Goal: Task Accomplishment & Management: Manage account settings

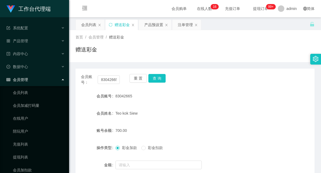
click at [111, 80] on input "83042665" at bounding box center [109, 79] width 22 height 9
type input "Mfig99"
click at [156, 78] on button "查 询" at bounding box center [156, 78] width 17 height 9
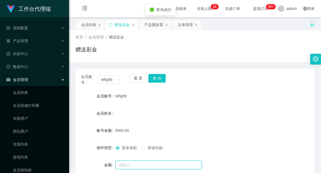
click at [127, 164] on input "text" at bounding box center [158, 165] width 86 height 9
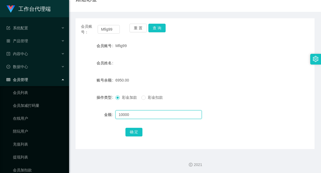
scroll to position [51, 0]
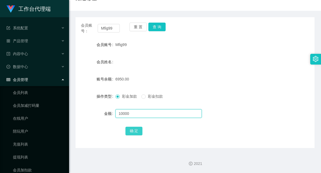
type input "10000"
click at [135, 130] on button "确 定" at bounding box center [133, 131] width 17 height 9
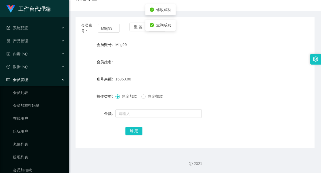
drag, startPoint x: 216, startPoint y: 80, endPoint x: 263, endPoint y: 1, distance: 91.3
click at [216, 79] on div "16950.00" at bounding box center [184, 79] width 139 height 11
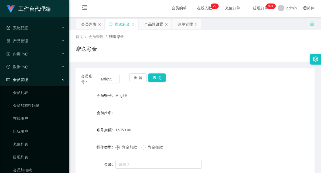
scroll to position [0, 0]
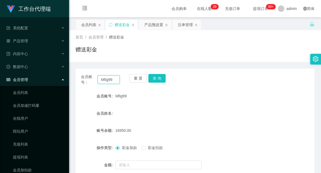
click at [107, 77] on input "Mfig99" at bounding box center [109, 79] width 22 height 9
paste input "EvonYoon"
type input "EvonYoon"
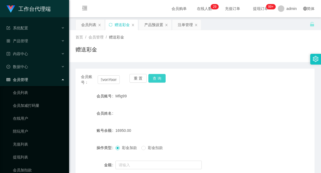
scroll to position [0, 0]
click at [154, 79] on button "查 询" at bounding box center [156, 78] width 17 height 9
click at [158, 80] on button "查 询" at bounding box center [156, 78] width 17 height 9
click at [159, 82] on button "查 询" at bounding box center [156, 78] width 17 height 9
click at [157, 77] on button "查 询" at bounding box center [156, 78] width 17 height 9
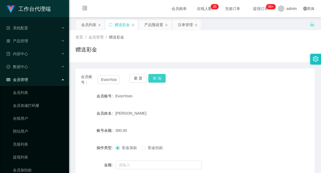
click at [159, 75] on button "查 询" at bounding box center [156, 78] width 17 height 9
click at [153, 78] on button "查 询" at bounding box center [156, 78] width 17 height 9
click at [157, 75] on button "查 询" at bounding box center [156, 78] width 17 height 9
click at [157, 79] on button "查 询" at bounding box center [156, 78] width 17 height 9
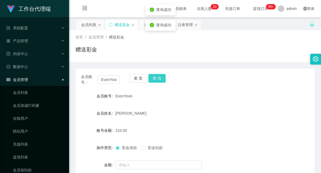
click at [157, 79] on button "查 询" at bounding box center [156, 78] width 17 height 9
click at [158, 78] on button "查 询" at bounding box center [156, 78] width 17 height 9
click at [108, 80] on input "EvonYoon" at bounding box center [109, 79] width 22 height 9
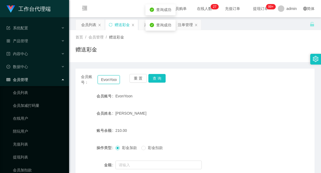
click at [108, 80] on input "EvonYoon" at bounding box center [109, 79] width 22 height 9
click at [196, 42] on div "首页 / 会员管理 / 赠送彩金 / 赠送彩金" at bounding box center [194, 46] width 239 height 23
click at [189, 23] on div "注单管理" at bounding box center [185, 25] width 15 height 10
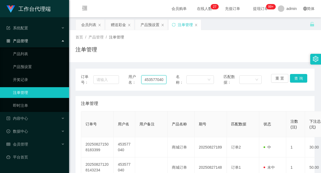
click at [152, 77] on input "453577040" at bounding box center [153, 79] width 25 height 9
paste input "EvonYoon"
type input "EvonYoon"
click at [296, 78] on button "查 询" at bounding box center [298, 78] width 17 height 9
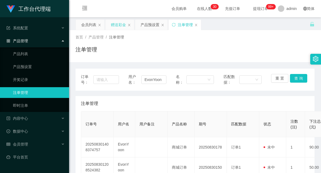
click at [117, 25] on div "赠送彩金" at bounding box center [118, 25] width 15 height 10
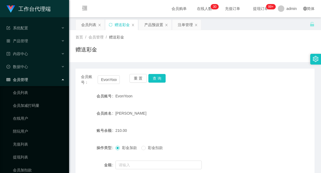
click at [153, 148] on span "彩金扣款" at bounding box center [155, 148] width 19 height 4
click at [122, 148] on span "彩金加款" at bounding box center [129, 148] width 19 height 4
click at [127, 165] on input "text" at bounding box center [158, 165] width 86 height 9
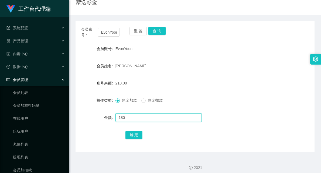
scroll to position [51, 0]
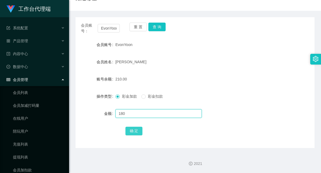
type input "180"
drag, startPoint x: 133, startPoint y: 131, endPoint x: 155, endPoint y: 115, distance: 27.8
click at [133, 131] on button "确 定" at bounding box center [133, 131] width 17 height 9
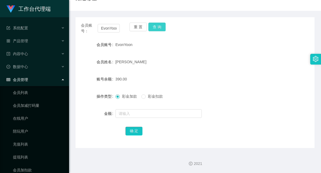
click at [160, 26] on button "查 询" at bounding box center [156, 27] width 17 height 9
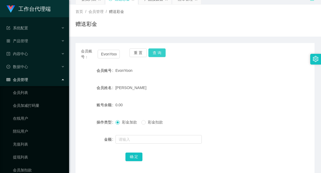
scroll to position [0, 0]
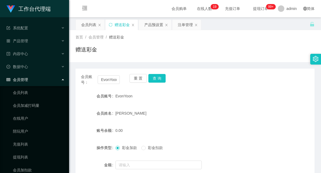
click at [125, 23] on div "赠送彩金" at bounding box center [122, 25] width 15 height 10
click at [154, 26] on div "产品预设置" at bounding box center [153, 25] width 19 height 10
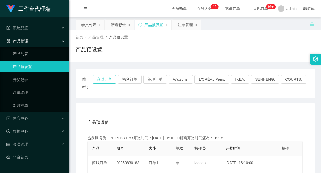
click at [110, 83] on button "商城订单" at bounding box center [104, 79] width 24 height 9
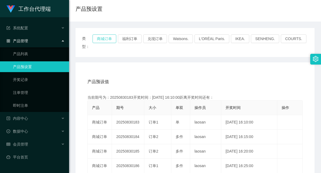
scroll to position [60, 0]
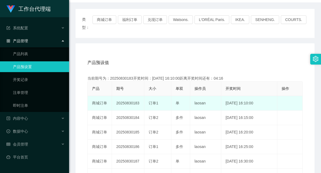
drag, startPoint x: 132, startPoint y: 97, endPoint x: 166, endPoint y: 90, distance: 35.4
click at [166, 96] on tr "商城订单 20250830183 订单1 单 laosan [DATE] 16:10:00 编 辑 限制投注" at bounding box center [195, 103] width 215 height 15
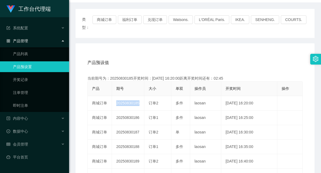
scroll to position [0, 0]
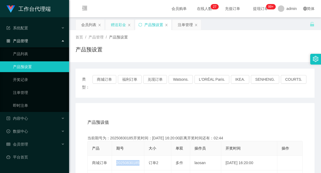
click at [122, 26] on div "赠送彩金" at bounding box center [118, 25] width 15 height 10
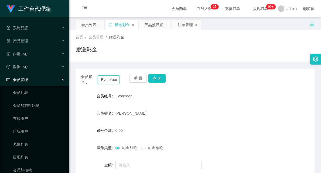
click at [107, 82] on input "EvonYoon" at bounding box center [109, 79] width 22 height 9
type input "Sam128"
click at [152, 77] on button "查 询" at bounding box center [156, 78] width 17 height 9
click at [159, 78] on button "查 询" at bounding box center [156, 78] width 17 height 9
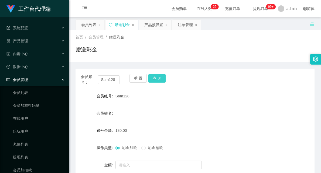
click at [157, 76] on button "查 询" at bounding box center [156, 78] width 17 height 9
click at [159, 81] on button "查 询" at bounding box center [156, 78] width 17 height 9
drag, startPoint x: 115, startPoint y: 80, endPoint x: 119, endPoint y: 81, distance: 4.4
click at [114, 80] on input "Sam128" at bounding box center [109, 79] width 22 height 9
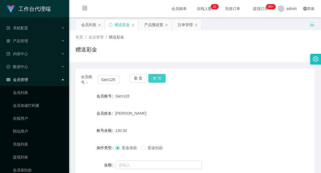
click at [162, 74] on button "查 询" at bounding box center [156, 78] width 17 height 9
drag, startPoint x: 160, startPoint y: 79, endPoint x: 155, endPoint y: 81, distance: 5.7
click at [160, 79] on button "查 询" at bounding box center [156, 78] width 17 height 9
click at [154, 20] on div "产品预设置" at bounding box center [153, 25] width 19 height 10
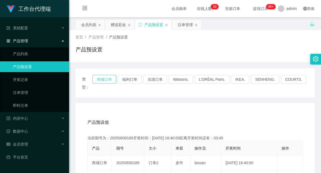
drag, startPoint x: 107, startPoint y: 81, endPoint x: 115, endPoint y: 91, distance: 12.9
click at [106, 81] on button "商城订单" at bounding box center [104, 79] width 24 height 9
click at [94, 26] on div "会员列表" at bounding box center [88, 25] width 15 height 10
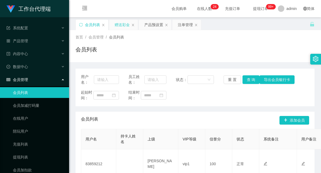
click at [126, 26] on div "赠送彩金" at bounding box center [122, 25] width 15 height 10
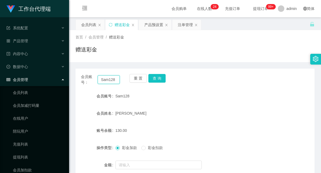
click at [104, 82] on input "Sam128" at bounding box center [109, 79] width 22 height 9
type input "81619638"
click at [163, 77] on button "查 询" at bounding box center [156, 78] width 17 height 9
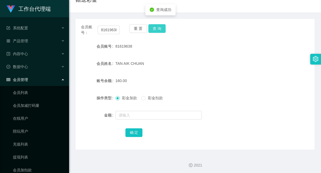
scroll to position [51, 0]
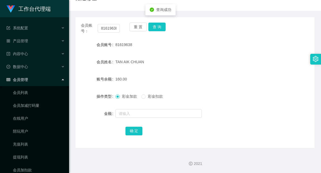
click at [153, 95] on span "彩金扣款" at bounding box center [155, 96] width 19 height 4
click at [145, 115] on input "text" at bounding box center [158, 113] width 86 height 9
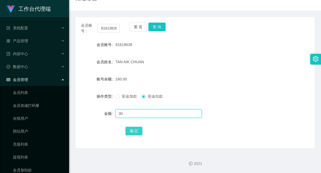
type input "30"
drag, startPoint x: 135, startPoint y: 134, endPoint x: 146, endPoint y: 130, distance: 11.8
click at [135, 134] on button "确 定" at bounding box center [133, 131] width 17 height 9
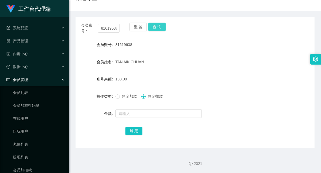
click at [154, 28] on button "查 询" at bounding box center [156, 27] width 17 height 9
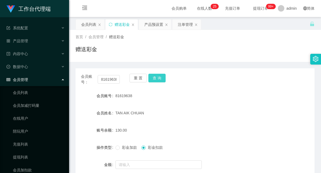
scroll to position [0, 0]
click at [154, 78] on button "查 询" at bounding box center [156, 78] width 17 height 9
click at [157, 79] on button "查 询" at bounding box center [156, 78] width 17 height 9
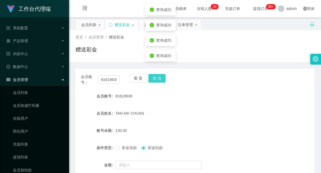
click at [157, 79] on button "查 询" at bounding box center [156, 78] width 17 height 9
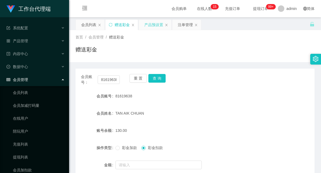
click at [156, 28] on div "产品预设置" at bounding box center [153, 25] width 19 height 10
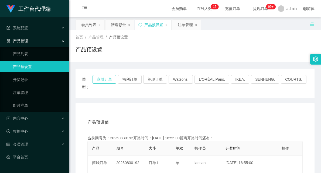
click at [105, 78] on button "商城订单" at bounding box center [104, 79] width 24 height 9
click at [122, 28] on div "赠送彩金" at bounding box center [118, 25] width 15 height 10
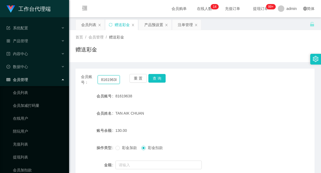
click at [106, 82] on input "81619638" at bounding box center [109, 79] width 22 height 9
paste input "enci"
type input "enci"
click at [159, 78] on button "查 询" at bounding box center [156, 78] width 17 height 9
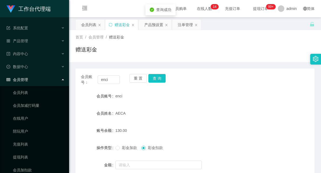
click at [203, 96] on div "enci" at bounding box center [184, 96] width 139 height 11
click at [157, 80] on button "查 询" at bounding box center [156, 78] width 17 height 9
click at [198, 69] on div "会员账号： enci 重 置 查 询 会员账号 enci 会员姓名 AECA 账号余额 130.00 操作类型 彩金加款 彩金扣款 金额 确 定" at bounding box center [194, 134] width 239 height 131
click at [159, 27] on div "产品预设置" at bounding box center [153, 25] width 19 height 10
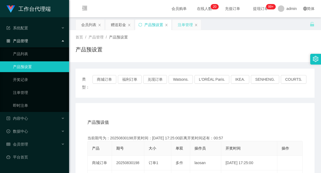
click at [185, 25] on div "注单管理" at bounding box center [185, 25] width 15 height 10
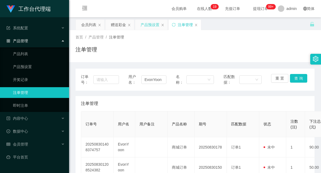
click at [146, 24] on div "产品预设置" at bounding box center [149, 25] width 19 height 10
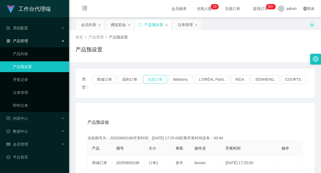
click at [157, 79] on button "兑现订单" at bounding box center [155, 79] width 24 height 9
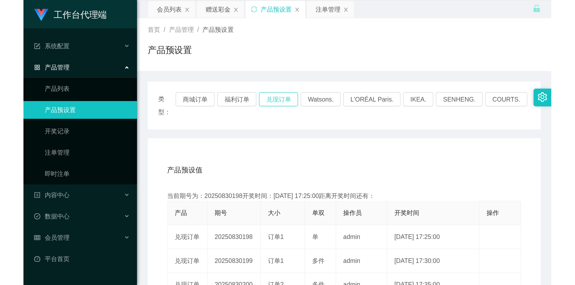
scroll to position [30, 0]
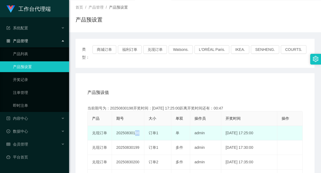
drag, startPoint x: 136, startPoint y: 127, endPoint x: 151, endPoint y: 128, distance: 15.7
click at [148, 128] on tr "兑现订单 20250830198 订单1 单 admin [DATE] 17:25:00 编 辑 限制投注" at bounding box center [195, 133] width 215 height 15
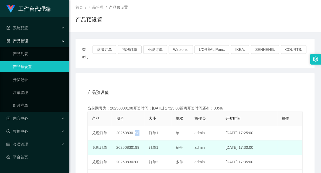
drag, startPoint x: 171, startPoint y: 137, endPoint x: 184, endPoint y: 137, distance: 12.4
click at [184, 141] on td "多件" at bounding box center [180, 148] width 19 height 15
click at [194, 141] on td "admin" at bounding box center [205, 148] width 31 height 15
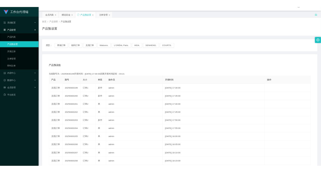
scroll to position [0, 0]
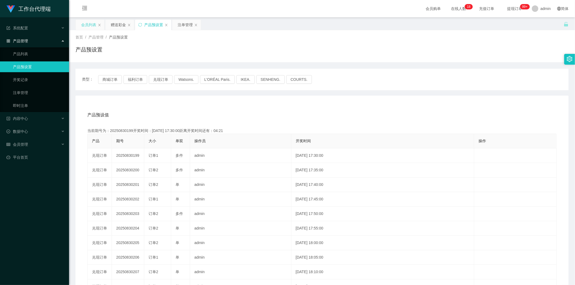
click at [80, 23] on div "会员列表" at bounding box center [90, 25] width 29 height 10
click at [90, 23] on div "会员列表" at bounding box center [88, 25] width 15 height 10
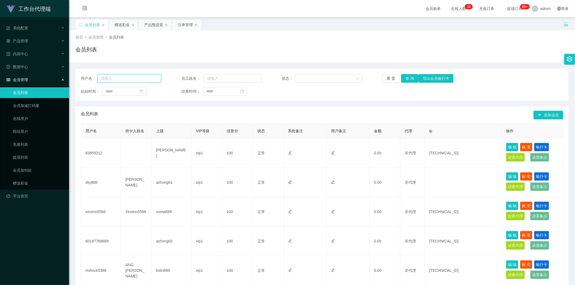
click at [129, 79] on input "text" at bounding box center [130, 78] width 64 height 9
paste input "Mfig99"
type input "Mfig99"
click at [321, 80] on button "查 询" at bounding box center [409, 78] width 17 height 9
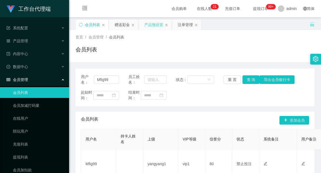
click at [152, 25] on div "产品预设置" at bounding box center [153, 25] width 19 height 10
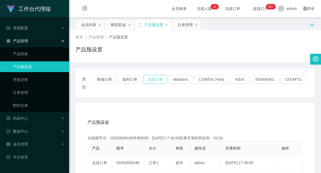
click at [157, 80] on button "兑现订单" at bounding box center [155, 79] width 24 height 9
click at [87, 27] on div "会员列表" at bounding box center [88, 25] width 15 height 10
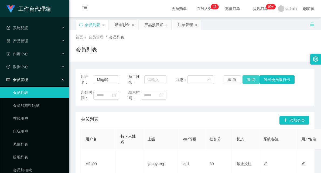
click at [248, 79] on button "查 询" at bounding box center [250, 79] width 17 height 9
click at [186, 28] on div "注单管理" at bounding box center [185, 25] width 15 height 10
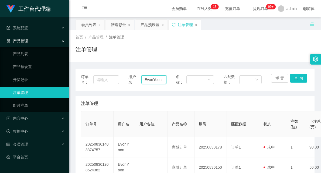
click at [154, 81] on input "EvonYoon" at bounding box center [153, 79] width 25 height 9
paste input "Mfig99"
type input "Mfig99"
click at [293, 78] on button "查 询" at bounding box center [298, 78] width 17 height 9
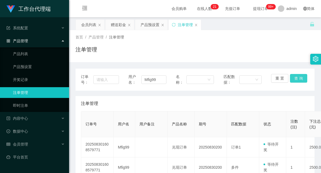
click at [294, 78] on button "查 询" at bounding box center [298, 78] width 17 height 9
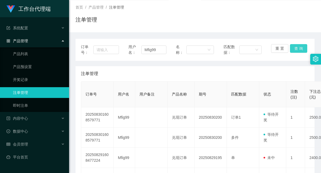
click at [295, 50] on button "查 询" at bounding box center [298, 48] width 17 height 9
